Goal: Information Seeking & Learning: Learn about a topic

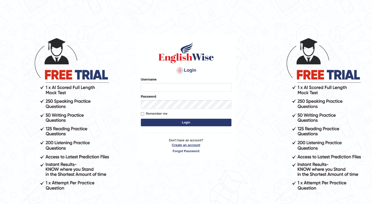
click at [190, 143] on link "Create an account" at bounding box center [186, 144] width 90 height 5
click at [188, 145] on p "Don't have an account? Create an account Forgot Password" at bounding box center [186, 146] width 90 height 16
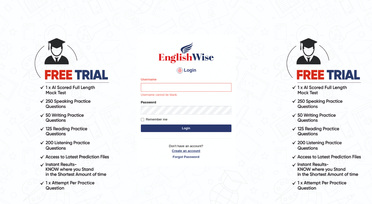
click at [190, 151] on link "Create an account" at bounding box center [186, 150] width 90 height 5
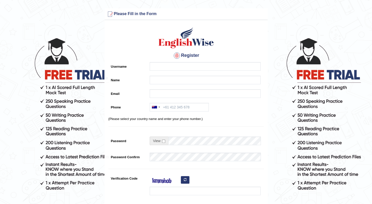
click at [169, 71] on div at bounding box center [203, 67] width 113 height 11
click at [164, 69] on input "Username" at bounding box center [204, 66] width 111 height 9
click at [160, 79] on input "Name" at bounding box center [204, 80] width 111 height 9
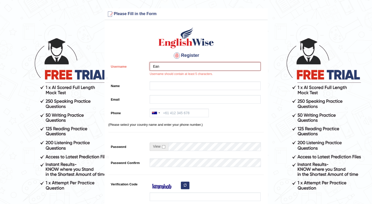
click at [168, 68] on input "Ean" at bounding box center [204, 66] width 111 height 9
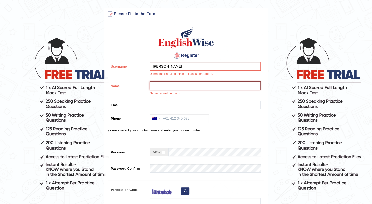
click at [170, 84] on input "Name" at bounding box center [204, 85] width 111 height 9
click at [172, 68] on input "Ean Jesse" at bounding box center [204, 66] width 111 height 9
type input "Ean jesse"
click at [174, 87] on input "Name" at bounding box center [204, 85] width 111 height 9
type input "EJ"
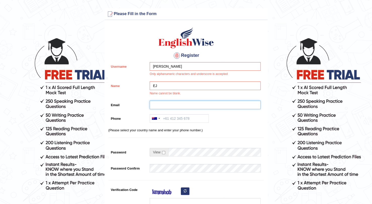
click at [168, 107] on input "Email" at bounding box center [204, 104] width 111 height 9
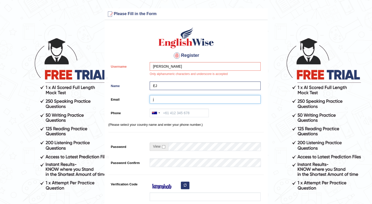
type input "jessaelijan@yahoo.com"
type input "+61451993684"
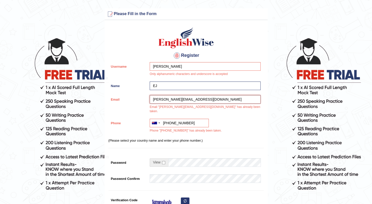
drag, startPoint x: 199, startPoint y: 97, endPoint x: 152, endPoint y: 99, distance: 46.3
click at [152, 99] on input "jessaelijan@yahoo.com" at bounding box center [204, 99] width 111 height 9
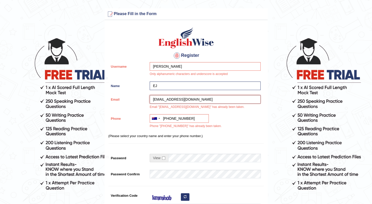
click at [197, 100] on input "jessaelijan@gmail.com" at bounding box center [204, 99] width 111 height 9
click at [186, 151] on div "Register Username Ean jesse Only alphanumeric characters and underscore is acce…" at bounding box center [185, 136] width 163 height 227
click at [194, 118] on input "+61451993684" at bounding box center [178, 118] width 59 height 9
click at [196, 96] on input "jessaelijan@gmail.com" at bounding box center [204, 99] width 111 height 9
drag, startPoint x: 169, startPoint y: 98, endPoint x: 152, endPoint y: 100, distance: 16.7
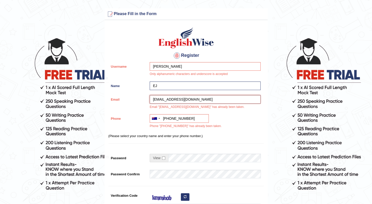
click at [152, 100] on input "jessaelijan@gmail.com" at bounding box center [204, 99] width 111 height 9
click at [164, 100] on input "jessaelijan@gmail.com" at bounding box center [204, 99] width 111 height 9
click at [161, 100] on input "jessaelijan@gmail.com" at bounding box center [204, 99] width 111 height 9
click at [181, 100] on input "jessa.elijan@gmail.com" at bounding box center [204, 99] width 111 height 9
type input "jessa.elijan@hammond.com.au"
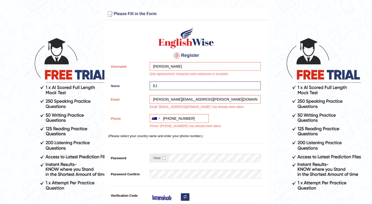
click at [204, 122] on div "Australia +61 India (भारत) +91 New Zealand +64 United States +1 Canada +1 Unite…" at bounding box center [203, 122] width 113 height 17
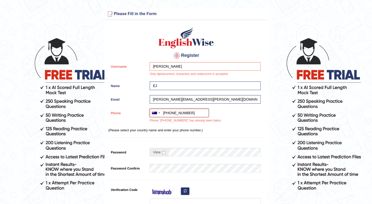
click at [192, 118] on div "Australia +61 India (भारत) +91 New Zealand +64 United States +1 Canada +1 Unite…" at bounding box center [203, 117] width 113 height 17
drag, startPoint x: 191, startPoint y: 112, endPoint x: 163, endPoint y: 113, distance: 28.2
click at [163, 113] on input "+61451993684" at bounding box center [178, 113] width 59 height 9
drag, startPoint x: 175, startPoint y: 66, endPoint x: 158, endPoint y: 65, distance: 17.1
click at [158, 65] on input "Ean jesse" at bounding box center [204, 66] width 111 height 9
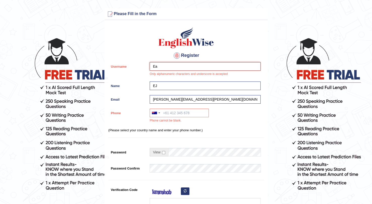
type input "E"
type input "Jesse"
click at [179, 85] on input "EJ" at bounding box center [204, 85] width 111 height 9
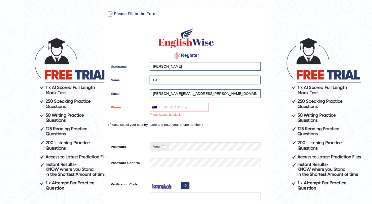
scroll to position [13, 0]
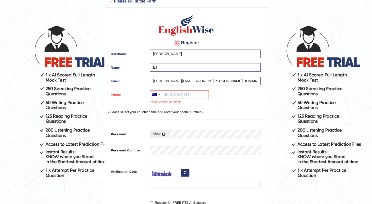
click at [163, 134] on input "checkbox" at bounding box center [163, 133] width 3 height 3
checkbox input "true"
click at [182, 96] on input "Phone" at bounding box center [178, 94] width 59 height 9
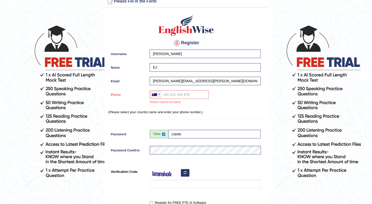
click at [158, 95] on div at bounding box center [156, 94] width 12 height 8
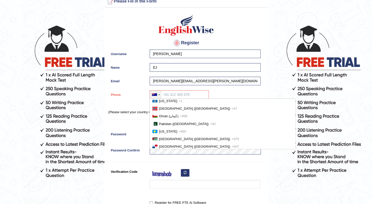
scroll to position [1320, 0]
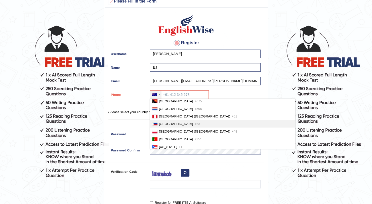
click at [173, 124] on span "Philippines" at bounding box center [176, 124] width 34 height 4
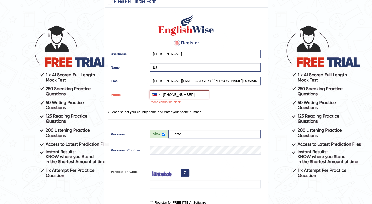
type input "+639626980760"
click at [198, 115] on div "Register Username Jesse Name EJ Email jessa.elijan@hammond.com.au Phone Austral…" at bounding box center [185, 118] width 163 height 216
click at [167, 97] on input "+639626980760" at bounding box center [178, 94] width 59 height 9
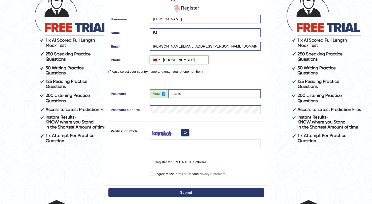
scroll to position [47, 0]
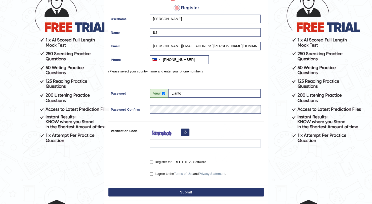
click at [183, 132] on icon "button" at bounding box center [184, 131] width 3 height 3
click at [185, 131] on icon "button" at bounding box center [184, 131] width 3 height 3
click at [165, 144] on input "Verification Code" at bounding box center [204, 143] width 111 height 9
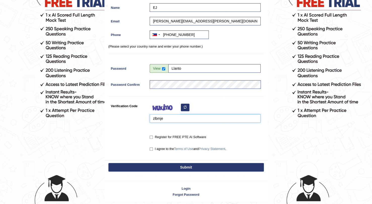
type input "zlbmje"
click at [151, 136] on input "Register for FREE PTE AI Software" at bounding box center [150, 136] width 3 height 3
checkbox input "true"
click at [152, 149] on input "I agree to the Terms of Use and Privacy Statement ." at bounding box center [150, 148] width 3 height 3
checkbox input "true"
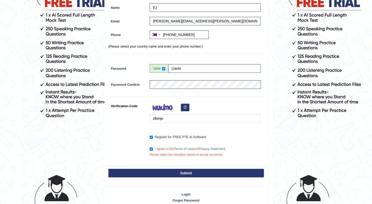
click at [194, 173] on button "Submit" at bounding box center [185, 173] width 155 height 9
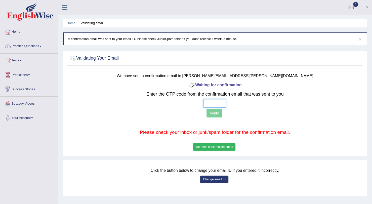
click at [210, 104] on input "text" at bounding box center [214, 103] width 23 height 9
type input "4 0 9 0"
click at [217, 113] on button "Verify" at bounding box center [213, 113] width 15 height 9
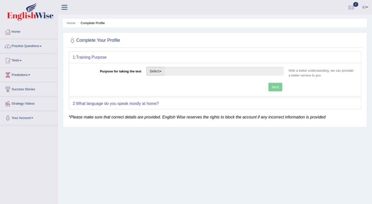
click at [161, 72] on button "Select" at bounding box center [155, 71] width 18 height 9
click at [164, 86] on link "Permanent Residency" at bounding box center [168, 88] width 45 height 7
type input "Permanent Residency"
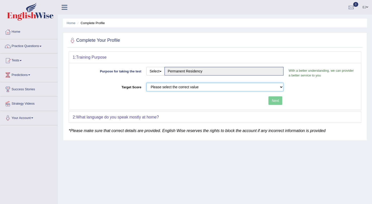
click at [280, 85] on select "Please select the correct value 50 (6 bands) 58 (6.5 bands) 65 (7 bands) 79 (8 …" at bounding box center [214, 87] width 137 height 9
select select "50"
click at [146, 83] on select "Please select the correct value 50 (6 bands) 58 (6.5 bands) 65 (7 bands) 79 (8 …" at bounding box center [214, 87] width 137 height 9
click at [273, 99] on button "Next" at bounding box center [275, 100] width 14 height 9
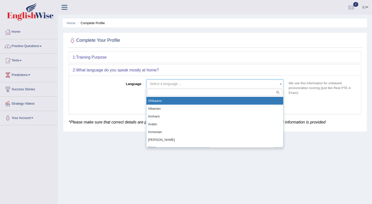
click at [201, 84] on span "Select a language ..." at bounding box center [213, 83] width 128 height 5
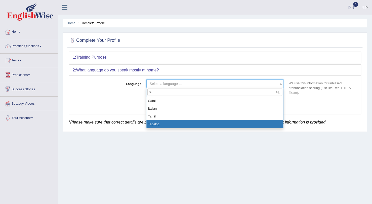
type input "ta"
select select "Tagalog"
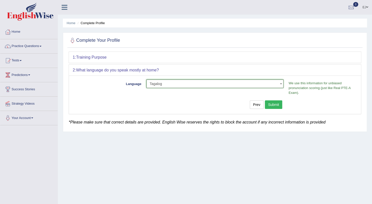
click at [278, 104] on button "Submit" at bounding box center [274, 104] width 18 height 9
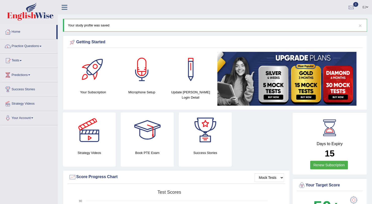
click at [41, 46] on span at bounding box center [40, 46] width 2 height 1
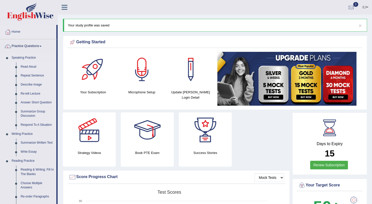
click at [30, 66] on link "Read Aloud" at bounding box center [37, 66] width 38 height 9
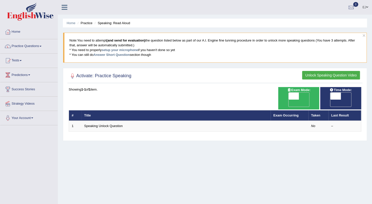
click at [12, 33] on link "Home" at bounding box center [28, 31] width 57 height 13
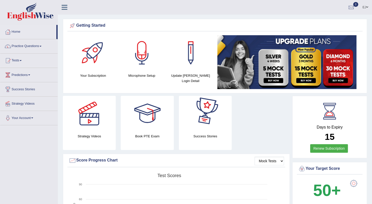
scroll to position [17, 0]
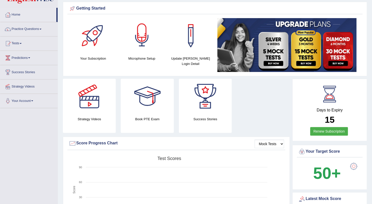
click at [140, 46] on div at bounding box center [141, 35] width 35 height 35
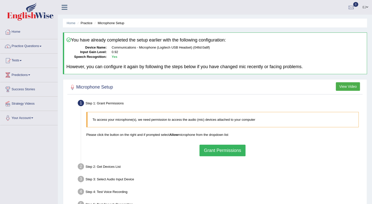
click at [227, 126] on blockquote "To access your microphone(s), we need permission to access the audio (mic) devi…" at bounding box center [222, 119] width 272 height 15
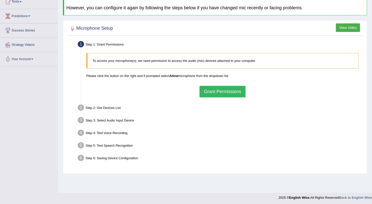
scroll to position [60, 0]
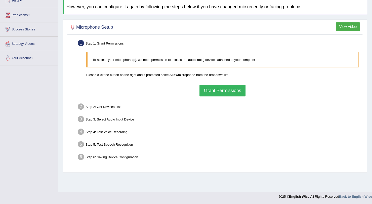
click at [215, 90] on button "Grant Permissions" at bounding box center [222, 91] width 46 height 12
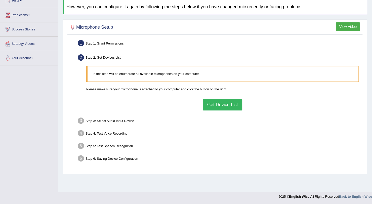
click at [223, 104] on button "Get Device List" at bounding box center [221, 105] width 39 height 12
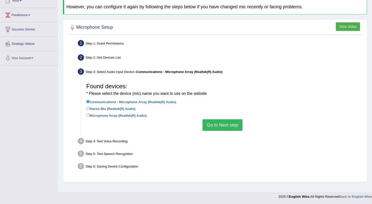
click at [212, 123] on button "Go to Next step" at bounding box center [222, 125] width 40 height 12
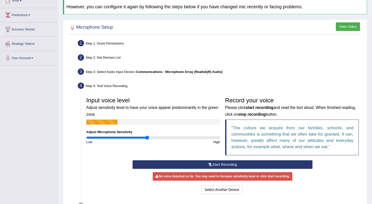
click at [214, 162] on button "Start Recording" at bounding box center [222, 164] width 180 height 9
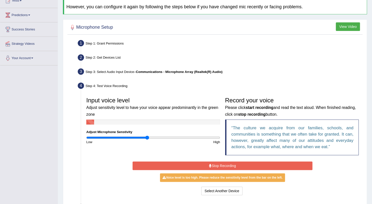
click at [217, 162] on button "Stop Recording" at bounding box center [222, 165] width 180 height 9
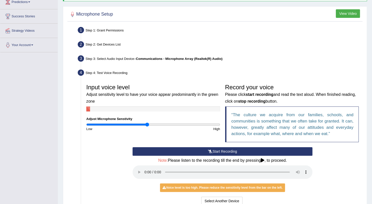
scroll to position [87, 0]
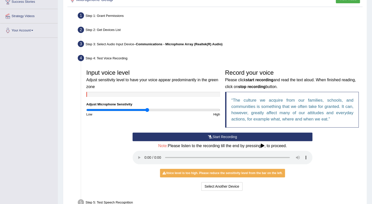
click at [205, 136] on button "Start Recording" at bounding box center [222, 136] width 180 height 9
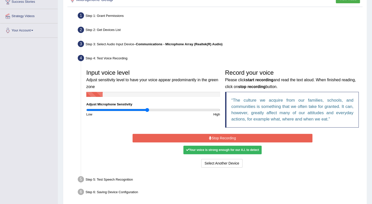
click at [205, 136] on button "Stop Recording" at bounding box center [222, 138] width 180 height 9
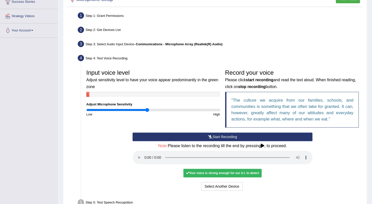
scroll to position [129, 0]
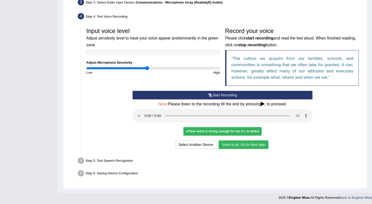
click at [229, 144] on button "Voice is ok. Go to Next step" at bounding box center [243, 144] width 50 height 9
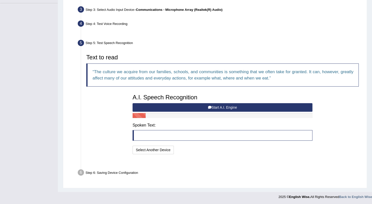
scroll to position [109, 0]
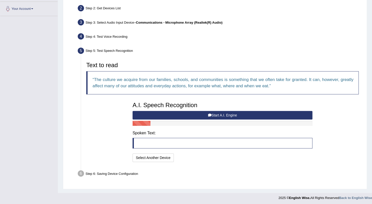
click at [210, 111] on button "Start A.I. Engine" at bounding box center [222, 115] width 180 height 9
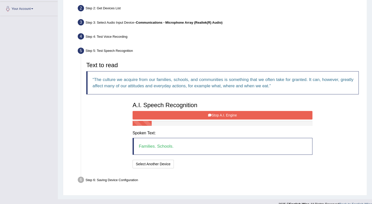
click at [216, 113] on button "Stop A.I. Engine" at bounding box center [222, 115] width 180 height 9
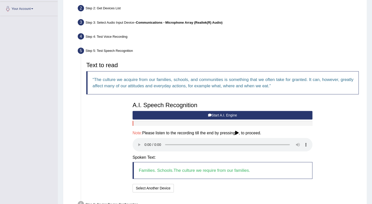
scroll to position [140, 0]
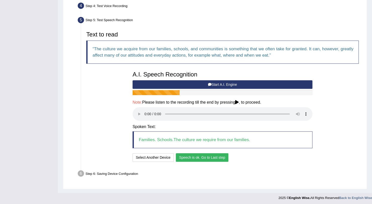
click at [200, 156] on button "Speech is ok. Go to Last step" at bounding box center [202, 157] width 53 height 9
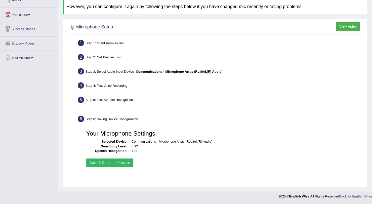
scroll to position [60, 0]
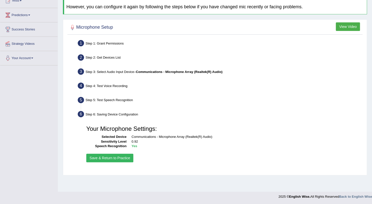
click at [123, 156] on button "Save & Return to Practice" at bounding box center [109, 157] width 47 height 9
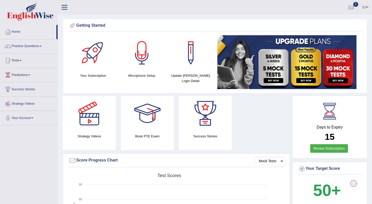
click at [26, 44] on link "Practice Questions" at bounding box center [28, 45] width 57 height 13
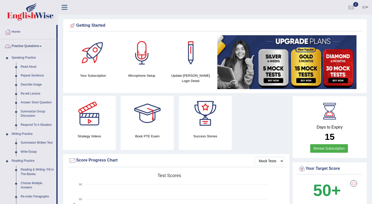
click at [30, 66] on link "Read Aloud" at bounding box center [37, 66] width 38 height 9
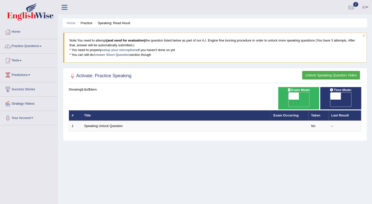
click at [288, 99] on span "OFF" at bounding box center [283, 102] width 11 height 7
checkbox input "true"
click at [339, 93] on span at bounding box center [335, 95] width 11 height 7
checkbox input "true"
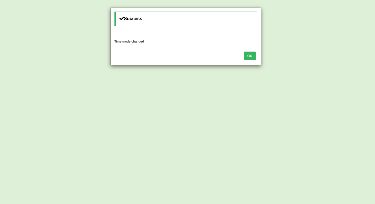
click at [254, 54] on button "OK" at bounding box center [250, 55] width 12 height 9
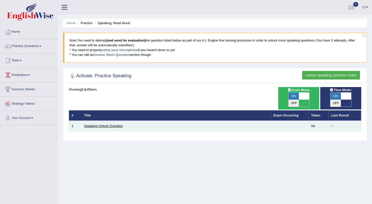
click at [98, 124] on link "Speaking Unlock Question" at bounding box center [103, 126] width 38 height 4
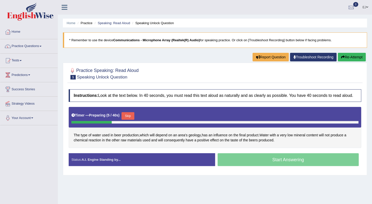
click at [124, 113] on button "Skip" at bounding box center [127, 116] width 13 height 8
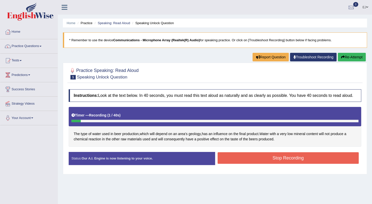
click at [246, 155] on button "Stop Recording" at bounding box center [287, 158] width 141 height 12
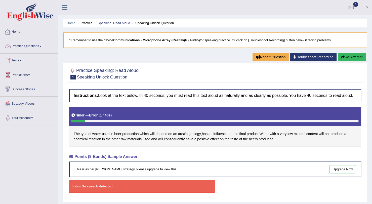
click at [21, 45] on link "Practice Questions" at bounding box center [28, 45] width 57 height 13
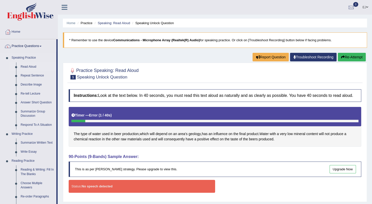
click at [25, 65] on link "Read Aloud" at bounding box center [37, 66] width 38 height 9
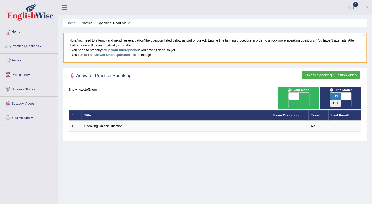
click at [296, 96] on span at bounding box center [293, 95] width 11 height 7
click at [288, 99] on span "OFF" at bounding box center [283, 102] width 11 height 7
checkbox input "true"
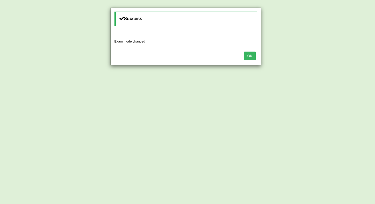
click at [250, 55] on button "OK" at bounding box center [250, 55] width 12 height 9
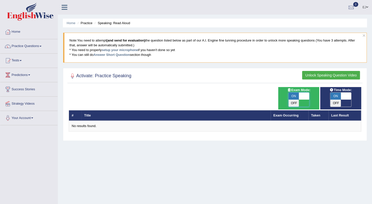
click at [305, 95] on span at bounding box center [303, 95] width 11 height 7
checkbox input "false"
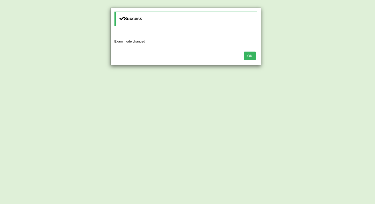
click at [247, 56] on button "OK" at bounding box center [250, 55] width 12 height 9
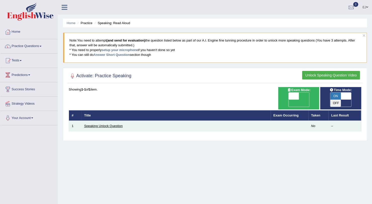
click at [109, 124] on link "Speaking Unlock Question" at bounding box center [103, 126] width 38 height 4
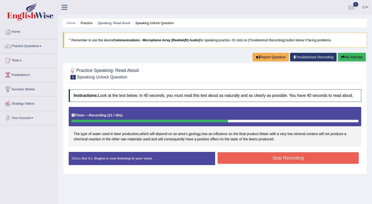
click at [250, 159] on button "Stop Recording" at bounding box center [287, 158] width 141 height 12
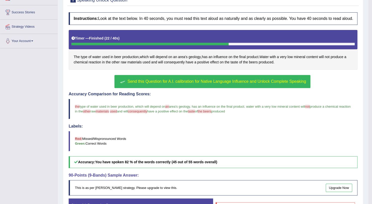
scroll to position [119, 0]
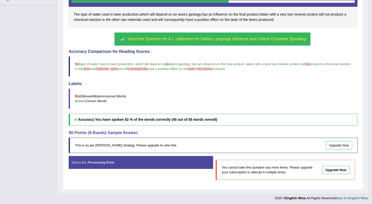
click at [238, 39] on span "Send this Question for A.I. calibration for Native Language Influence and Unloc…" at bounding box center [216, 39] width 178 height 4
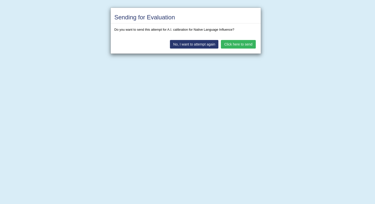
click at [239, 42] on button "Click here to send" at bounding box center [238, 44] width 35 height 9
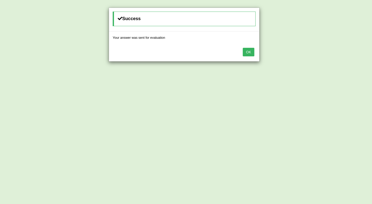
click at [251, 53] on button "OK" at bounding box center [248, 52] width 12 height 9
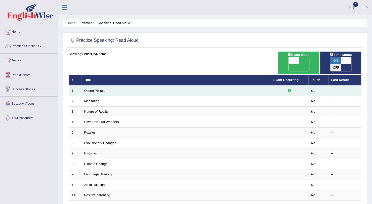
click at [100, 89] on link "Ozone Pollution" at bounding box center [95, 91] width 23 height 4
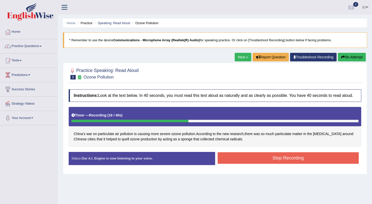
click at [285, 155] on button "Stop Recording" at bounding box center [287, 158] width 141 height 12
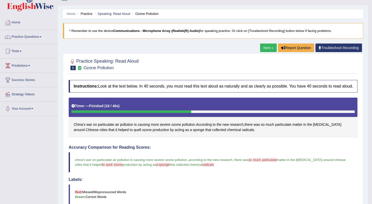
scroll to position [9, 0]
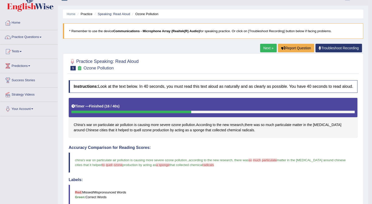
click at [41, 37] on span at bounding box center [40, 37] width 2 height 1
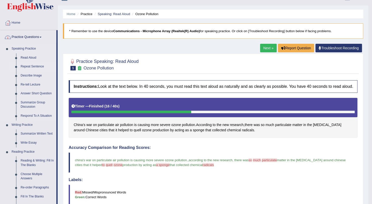
click at [35, 66] on link "Repeat Sentence" at bounding box center [37, 66] width 38 height 9
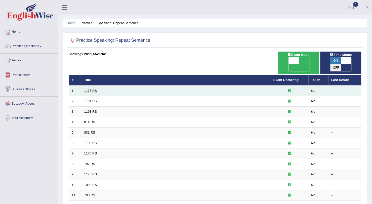
click at [92, 89] on link "1175 RS" at bounding box center [90, 91] width 13 height 4
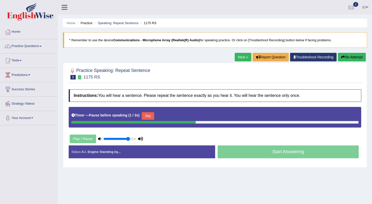
click at [233, 151] on div "Start Answering" at bounding box center [288, 152] width 146 height 14
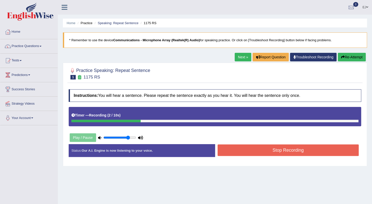
click at [233, 151] on button "Stop Recording" at bounding box center [287, 150] width 141 height 12
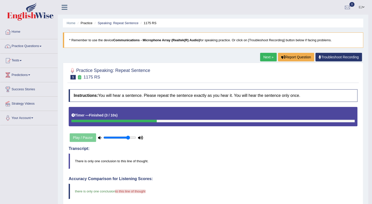
click at [41, 46] on span at bounding box center [40, 46] width 2 height 1
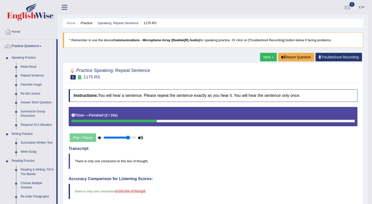
click at [31, 85] on link "Describe Image" at bounding box center [37, 84] width 38 height 9
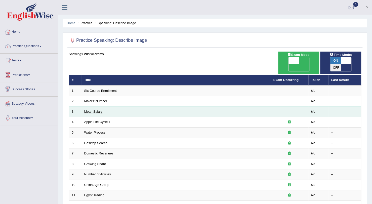
click at [95, 110] on link "Mean Salary" at bounding box center [93, 112] width 18 height 4
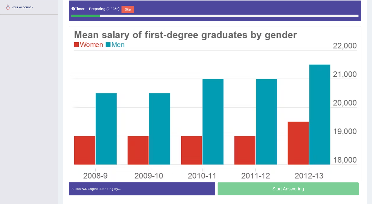
scroll to position [111, 0]
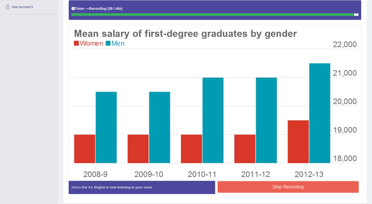
click at [309, 189] on button "Stop Recording" at bounding box center [287, 187] width 141 height 12
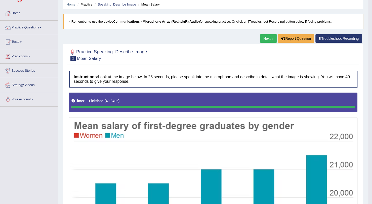
scroll to position [18, 0]
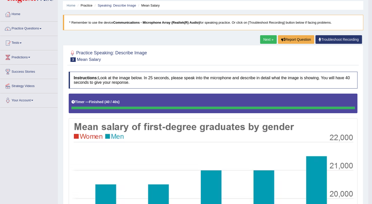
click at [35, 29] on link "Practice Questions" at bounding box center [28, 28] width 57 height 13
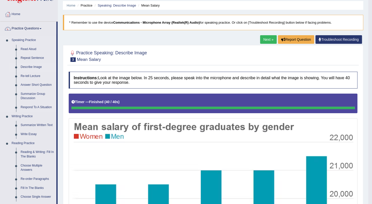
click at [31, 67] on link "Describe Image" at bounding box center [37, 67] width 38 height 9
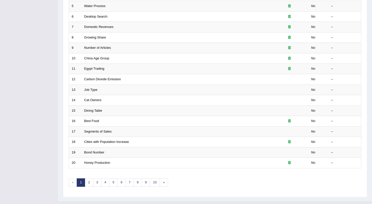
scroll to position [126, 0]
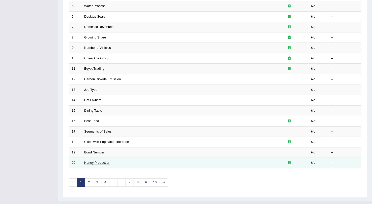
click at [100, 161] on link "Honey Production" at bounding box center [97, 163] width 26 height 4
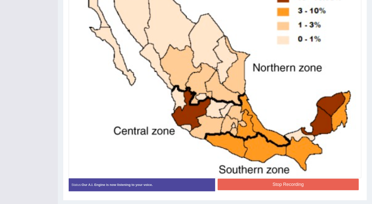
scroll to position [190, 0]
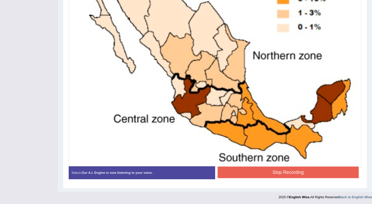
click at [292, 175] on button "Stop Recording" at bounding box center [287, 172] width 141 height 12
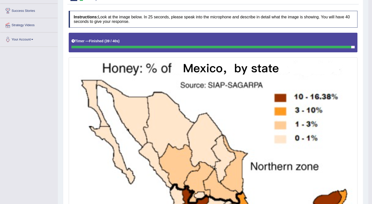
scroll to position [0, 0]
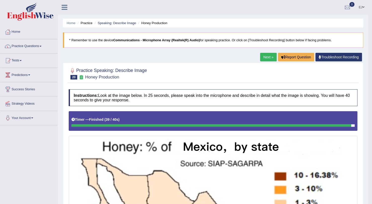
click at [41, 46] on span at bounding box center [40, 46] width 2 height 1
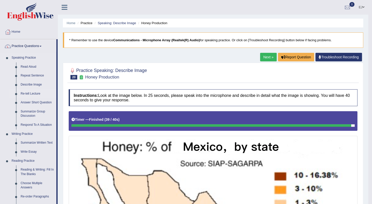
click at [28, 93] on link "Re-tell Lecture" at bounding box center [37, 93] width 38 height 9
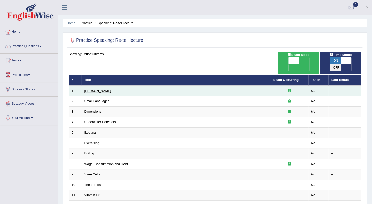
click at [94, 89] on link "[PERSON_NAME]" at bounding box center [97, 91] width 27 height 4
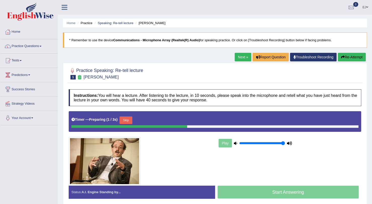
type input "1"
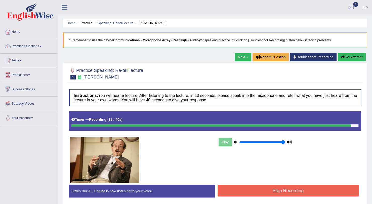
click at [282, 191] on button "Stop Recording" at bounding box center [287, 191] width 141 height 12
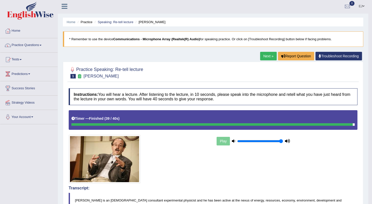
scroll to position [0, 0]
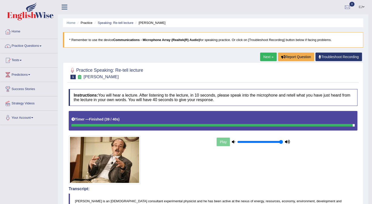
click at [25, 46] on link "Practice Questions" at bounding box center [28, 45] width 57 height 13
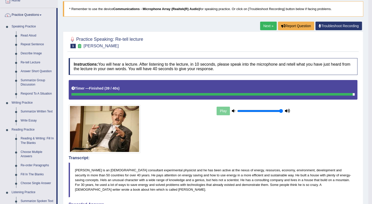
scroll to position [31, 0]
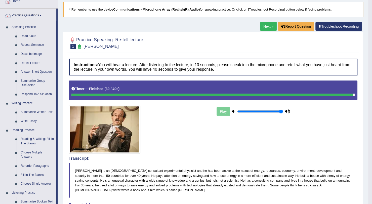
click at [30, 15] on link "Practice Questions" at bounding box center [28, 15] width 56 height 13
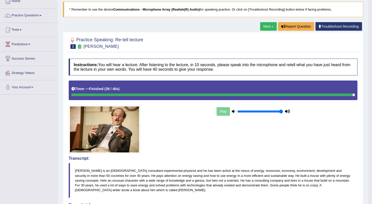
scroll to position [0, 0]
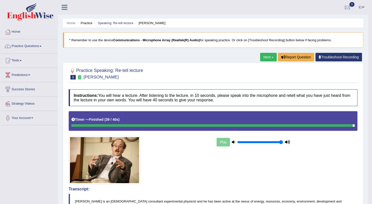
click at [89, 23] on li "Practice" at bounding box center [84, 23] width 16 height 5
click at [85, 24] on li "Practice" at bounding box center [84, 23] width 16 height 5
click at [33, 44] on link "Practice Questions" at bounding box center [28, 45] width 57 height 13
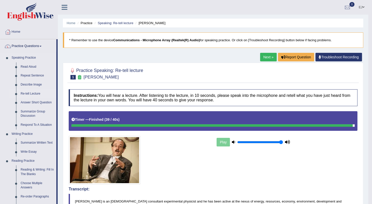
click at [30, 94] on link "Re-tell Lecture" at bounding box center [37, 93] width 38 height 9
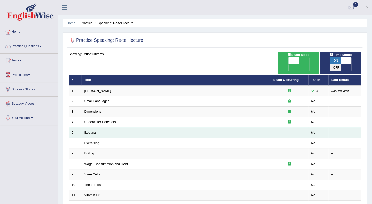
click at [94, 130] on link "Ikebana" at bounding box center [90, 132] width 12 height 4
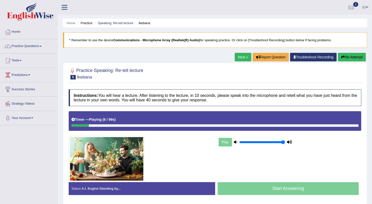
click at [243, 56] on link "Next »" at bounding box center [242, 57] width 17 height 9
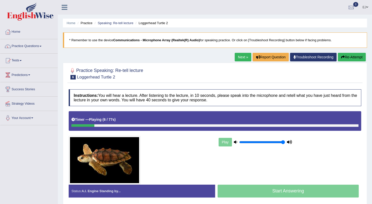
click at [226, 145] on div "Play" at bounding box center [254, 142] width 75 height 13
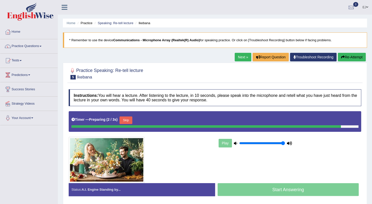
click at [128, 116] on button "Skip" at bounding box center [125, 120] width 13 height 8
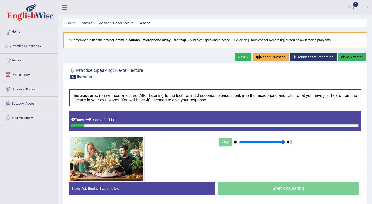
click at [90, 24] on li "Practice" at bounding box center [84, 23] width 16 height 5
click at [89, 23] on li "Practice" at bounding box center [84, 23] width 16 height 5
click at [26, 49] on link "Practice Questions" at bounding box center [28, 45] width 57 height 13
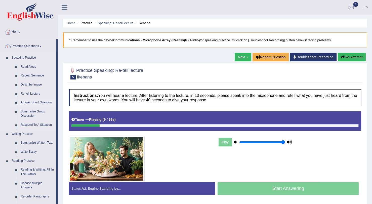
click at [38, 100] on link "Answer Short Question" at bounding box center [37, 102] width 38 height 9
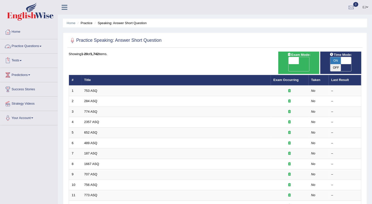
click at [23, 44] on link "Practice Questions" at bounding box center [28, 45] width 57 height 13
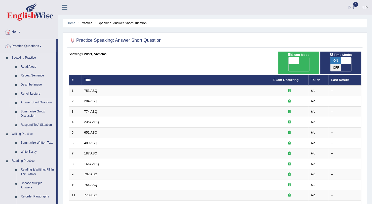
click at [41, 102] on link "Answer Short Question" at bounding box center [37, 102] width 38 height 9
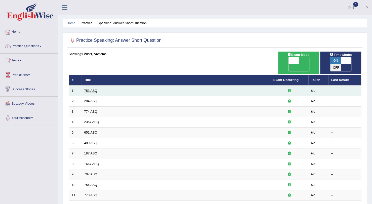
click at [91, 89] on link "753 ASQ" at bounding box center [90, 91] width 13 height 4
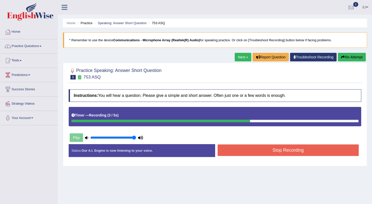
click at [232, 148] on button "Stop Recording" at bounding box center [287, 150] width 141 height 12
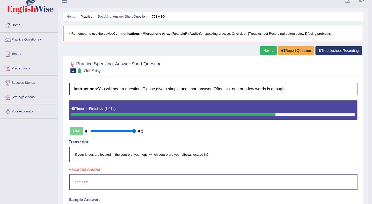
scroll to position [7, 0]
click at [29, 37] on link "Practice Questions" at bounding box center [28, 38] width 57 height 13
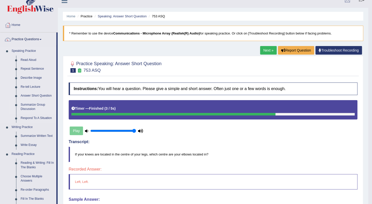
click at [32, 104] on link "Summarize Group Discussion" at bounding box center [37, 106] width 38 height 13
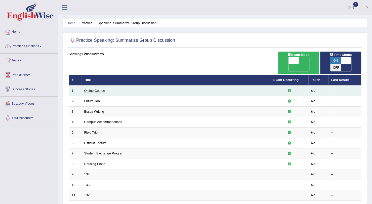
click at [95, 89] on link "Online Course" at bounding box center [94, 91] width 21 height 4
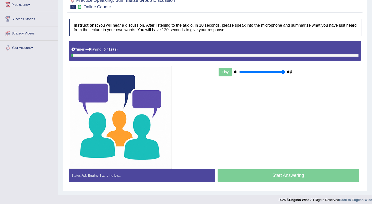
scroll to position [73, 0]
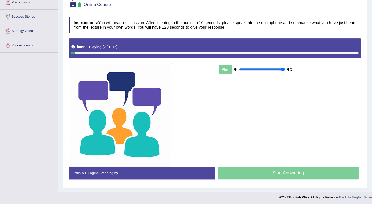
click at [343, 66] on div "Play" at bounding box center [289, 69] width 149 height 13
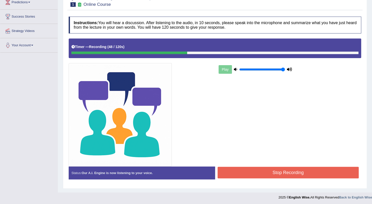
click at [273, 168] on button "Stop Recording" at bounding box center [287, 173] width 141 height 12
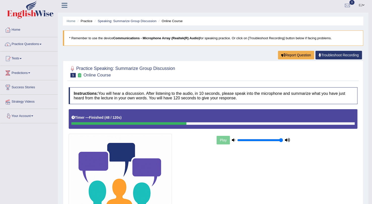
scroll to position [0, 0]
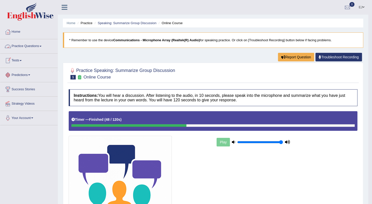
click at [33, 46] on link "Practice Questions" at bounding box center [28, 45] width 57 height 13
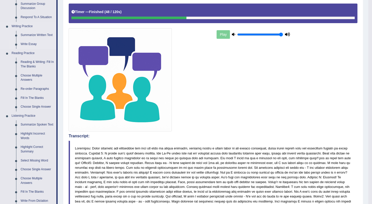
scroll to position [107, 0]
click at [39, 16] on link "Respond To A Situation" at bounding box center [37, 17] width 38 height 9
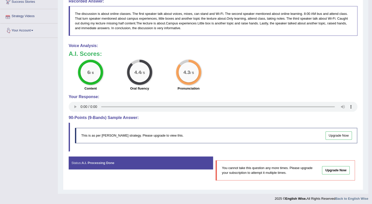
scroll to position [347, 0]
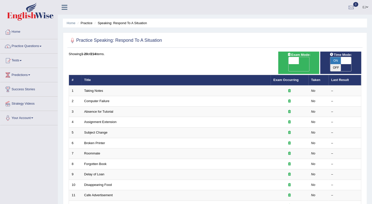
click at [349, 61] on span at bounding box center [345, 60] width 11 height 7
checkbox input "false"
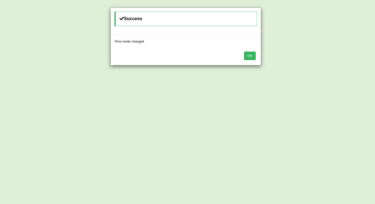
click at [94, 82] on div "Success Time mode changed OK" at bounding box center [187, 102] width 375 height 204
click at [249, 57] on button "OK" at bounding box center [250, 55] width 12 height 9
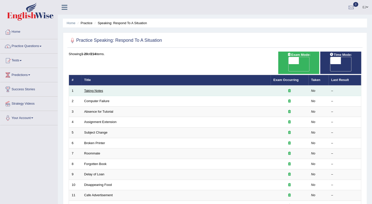
click at [98, 89] on link "Taking Notes" at bounding box center [93, 91] width 19 height 4
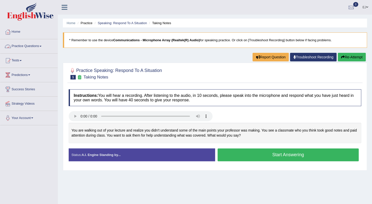
click at [28, 46] on link "Practice Questions" at bounding box center [28, 45] width 57 height 13
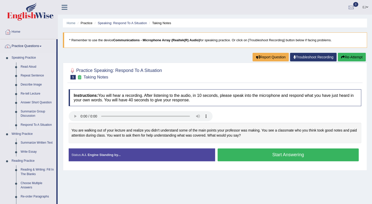
click at [33, 123] on link "Respond To A Situation" at bounding box center [37, 124] width 38 height 9
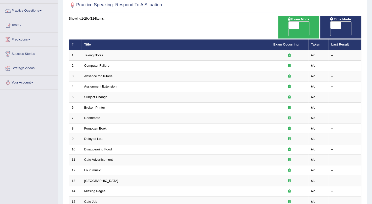
scroll to position [36, 0]
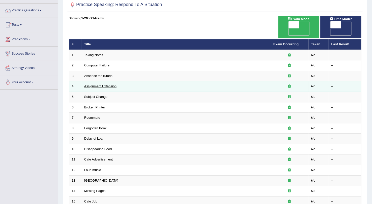
click at [95, 84] on link "Assignment Extension" at bounding box center [100, 86] width 32 height 4
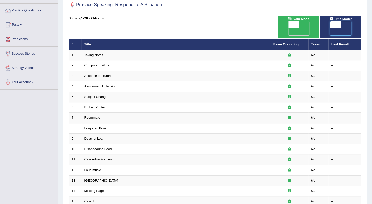
click at [337, 25] on span at bounding box center [335, 24] width 11 height 7
checkbox input "true"
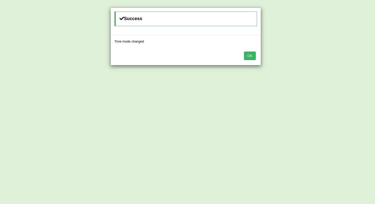
click at [248, 57] on button "OK" at bounding box center [250, 55] width 12 height 9
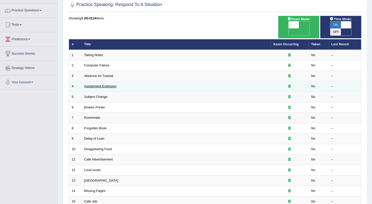
click at [109, 84] on link "Assignment Extension" at bounding box center [100, 86] width 32 height 4
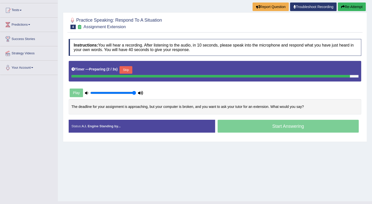
scroll to position [50, 0]
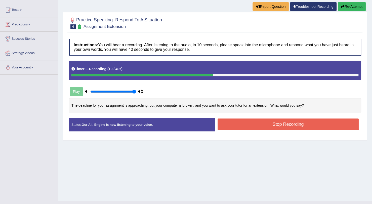
click at [246, 120] on button "Stop Recording" at bounding box center [287, 124] width 141 height 12
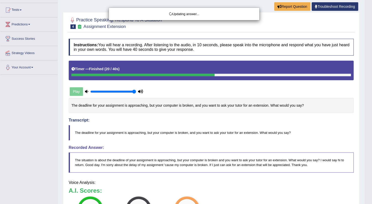
drag, startPoint x: 375, startPoint y: 54, endPoint x: 375, endPoint y: 89, distance: 35.4
click at [372, 89] on html "Toggle navigation Home Practice Questions Speaking Practice Read Aloud Repeat S…" at bounding box center [186, 52] width 372 height 204
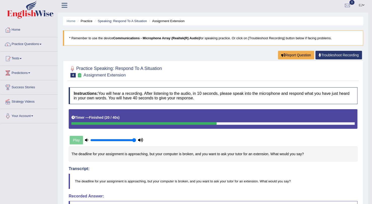
scroll to position [0, 0]
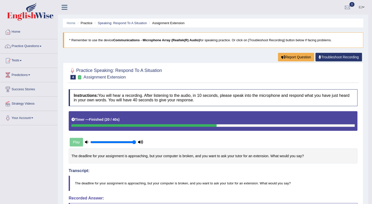
click at [41, 46] on span at bounding box center [40, 46] width 2 height 1
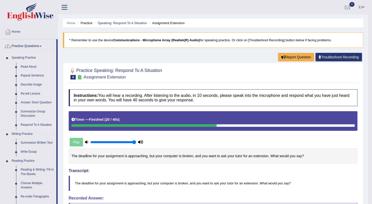
click at [44, 126] on link "Respond To A Situation" at bounding box center [37, 124] width 38 height 9
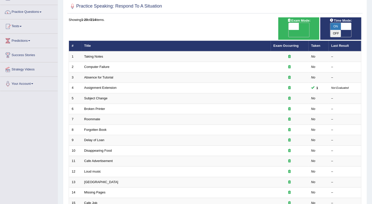
scroll to position [33, 0]
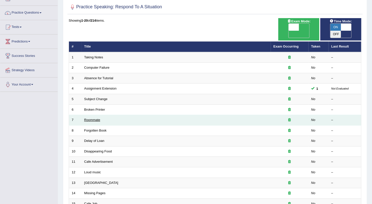
click at [94, 118] on link "Roommate" at bounding box center [92, 120] width 16 height 4
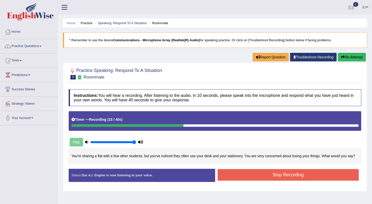
click at [243, 176] on button "Stop Recording" at bounding box center [287, 175] width 141 height 12
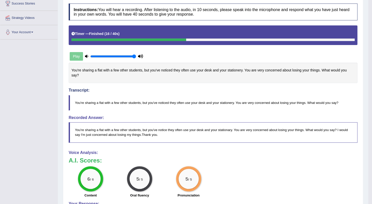
scroll to position [85, 0]
